Goal: Transaction & Acquisition: Purchase product/service

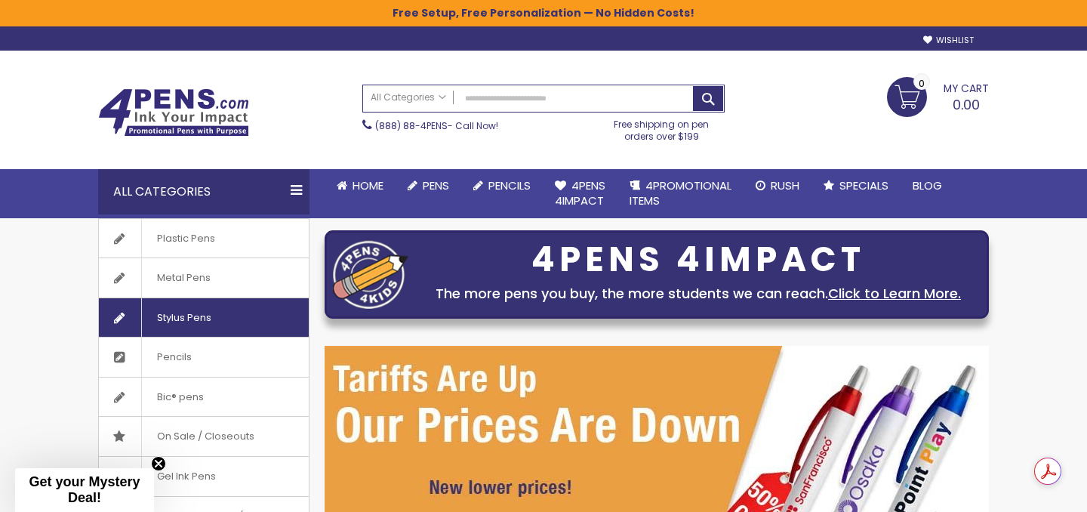
click at [171, 323] on span "Stylus Pens" at bounding box center [183, 317] width 85 height 39
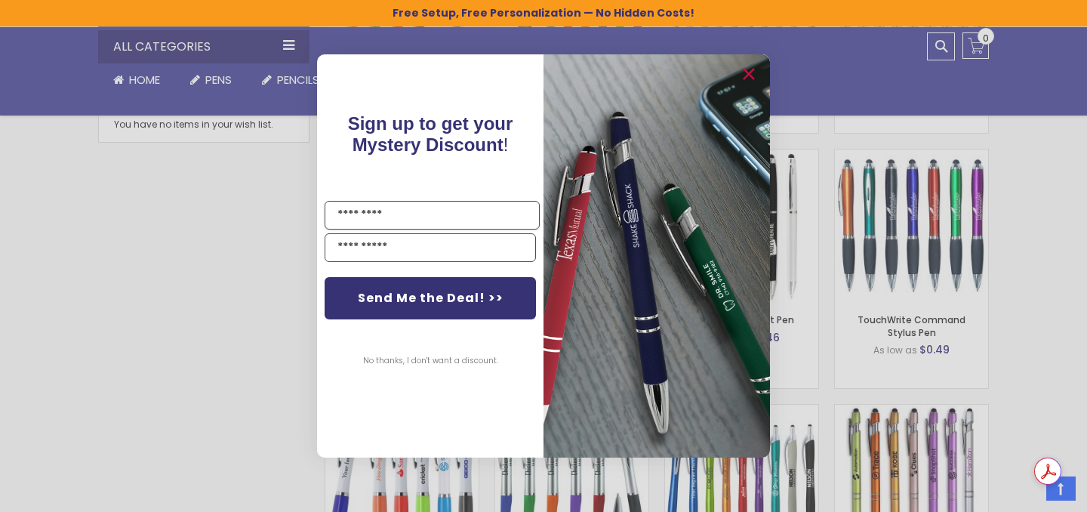
scroll to position [904, 0]
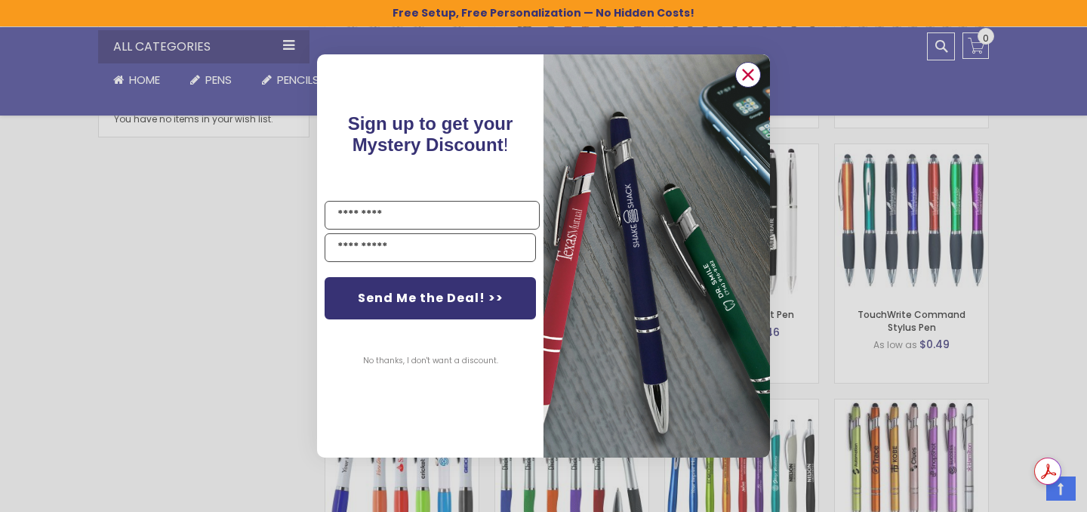
click at [752, 75] on circle "Close dialog" at bounding box center [748, 74] width 23 height 23
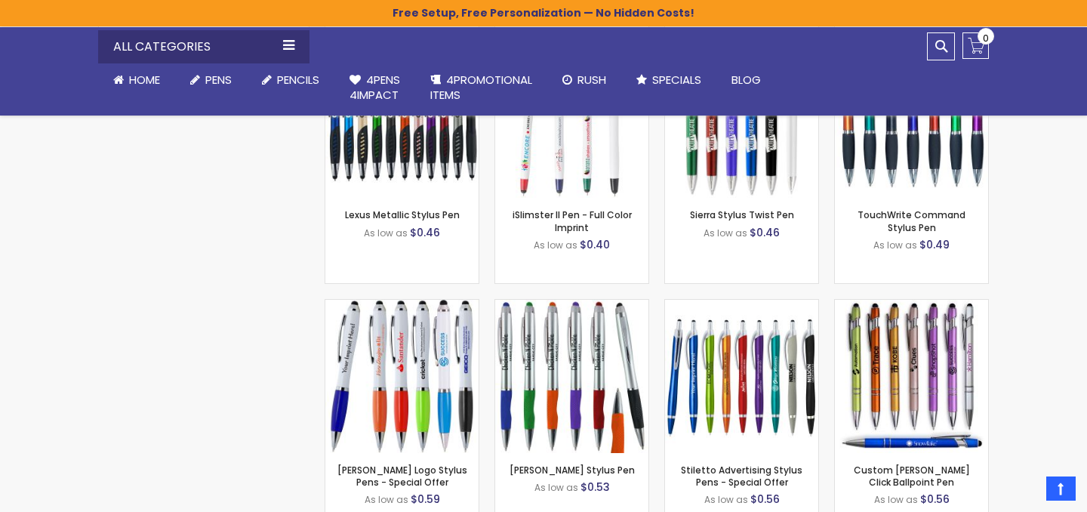
scroll to position [0, 0]
